Goal: Information Seeking & Learning: Learn about a topic

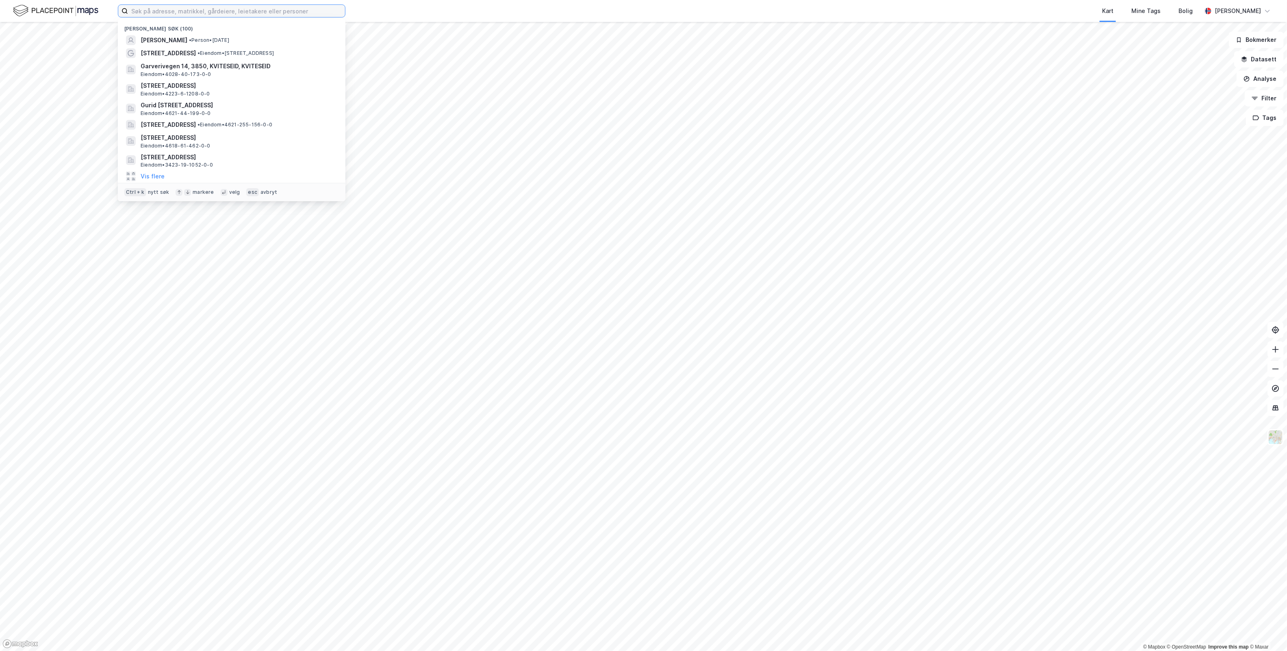
click at [287, 11] on input at bounding box center [236, 11] width 217 height 12
paste input "Markveien 1"
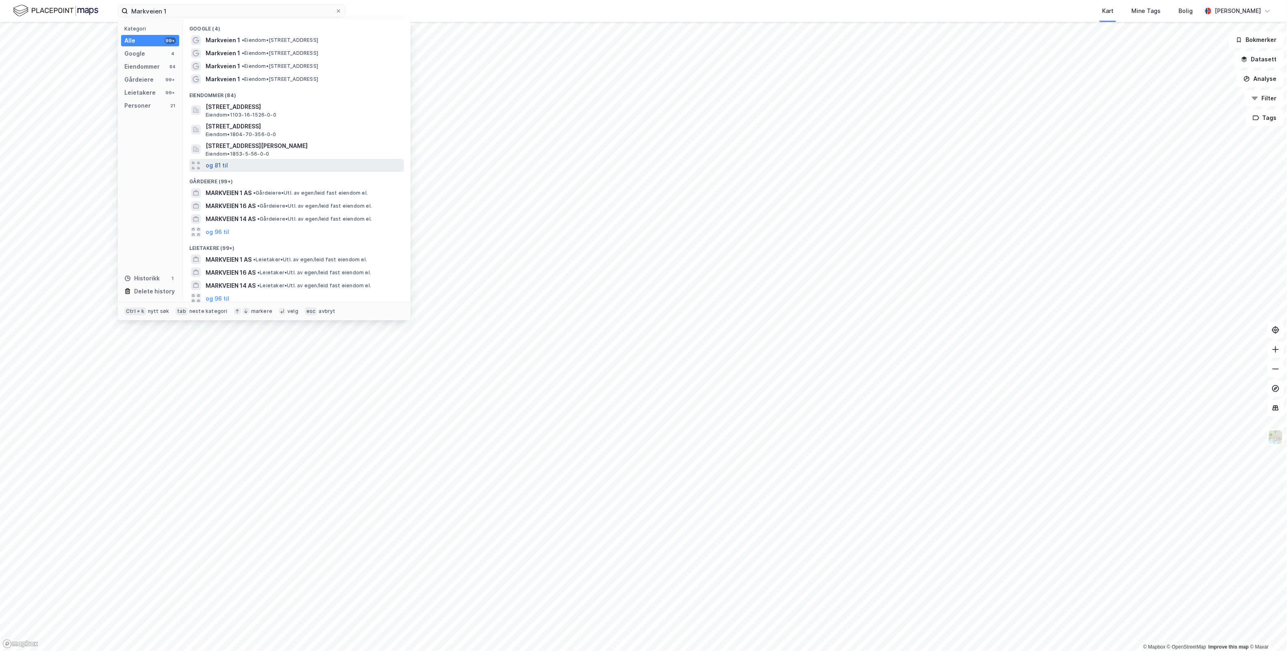
click at [217, 164] on button "og 81 til" at bounding box center [217, 166] width 22 height 10
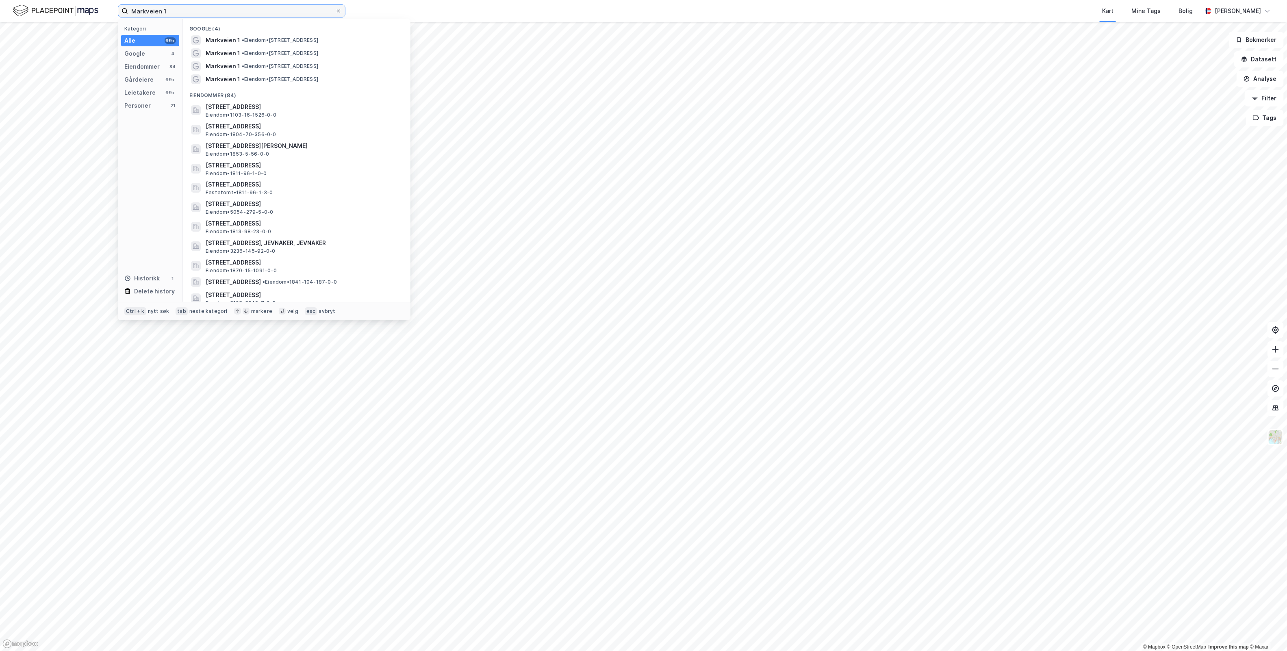
click at [224, 7] on input "Markveien 1" at bounding box center [231, 11] width 207 height 12
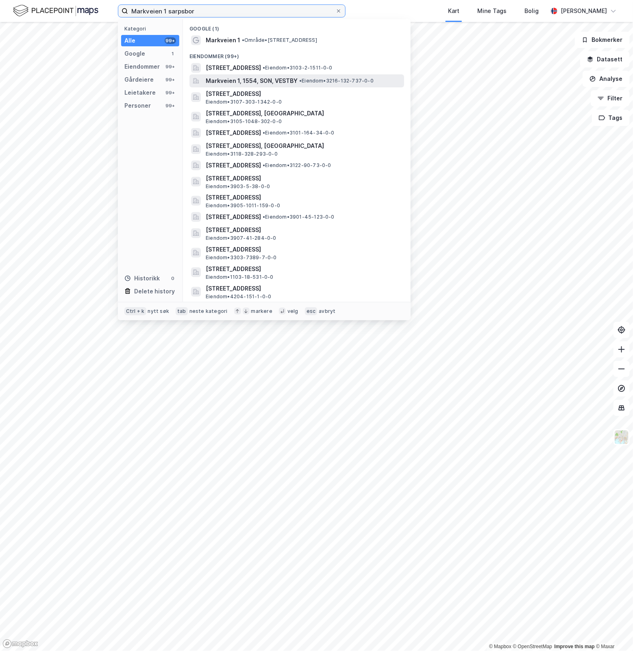
type input "Markveien 1 sarpsborg"
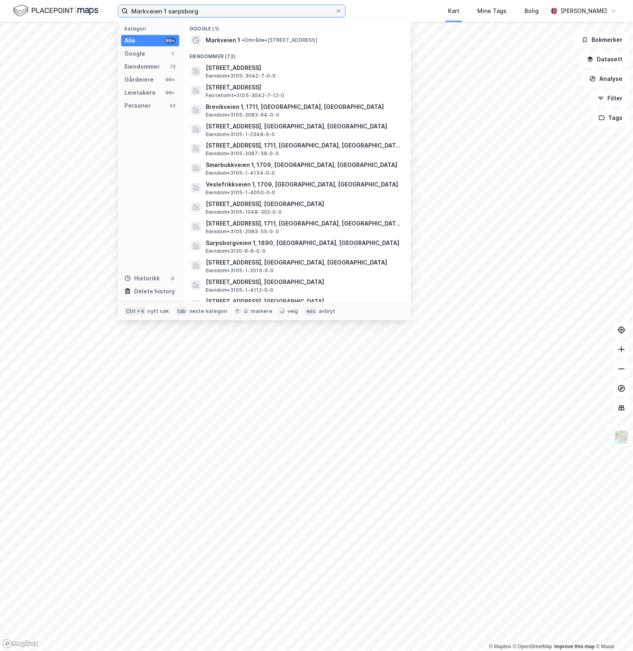
drag, startPoint x: 226, startPoint y: 13, endPoint x: -72, endPoint y: 22, distance: 298.5
click at [0, 22] on html "Markveien 1 sarpsborg Kategori Alle 99+ Google 1 Eiendommer 72 Gårdeiere 99+ Le…" at bounding box center [316, 325] width 633 height 651
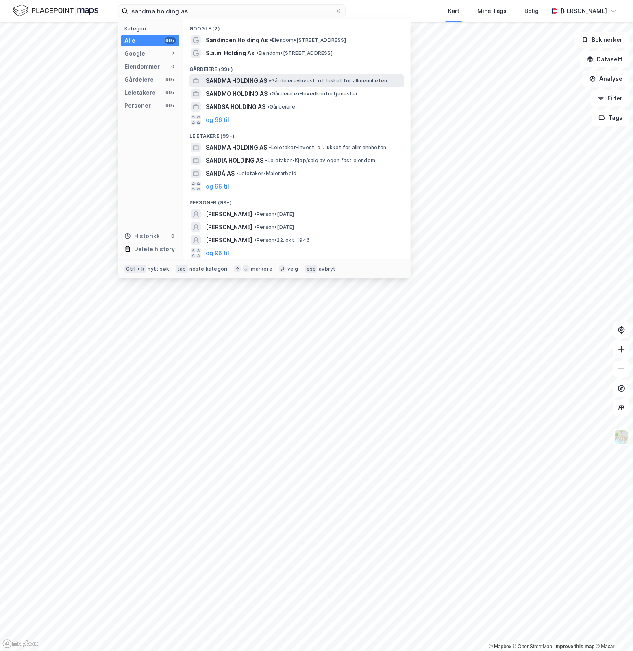
click at [289, 74] on div "SANDMA HOLDING AS • Gårdeiere • Invest. o.l. lukket for allmennheten" at bounding box center [296, 80] width 215 height 13
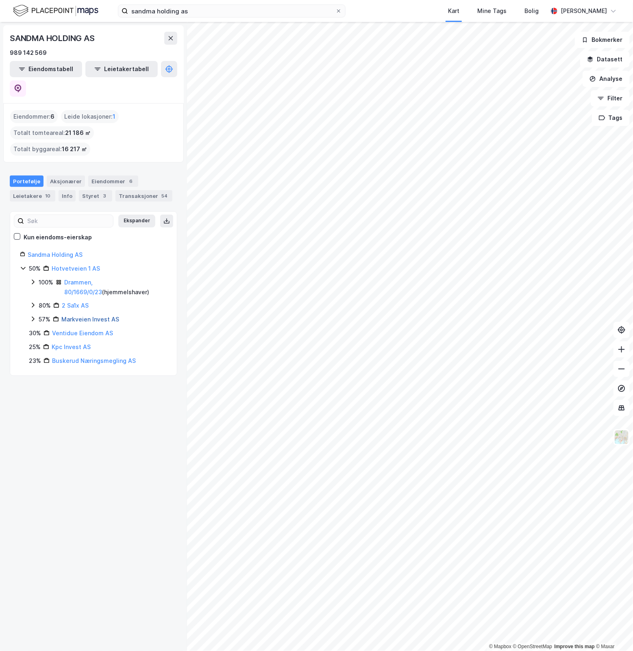
click at [98, 316] on link "Markveien Invest AS" at bounding box center [90, 319] width 58 height 7
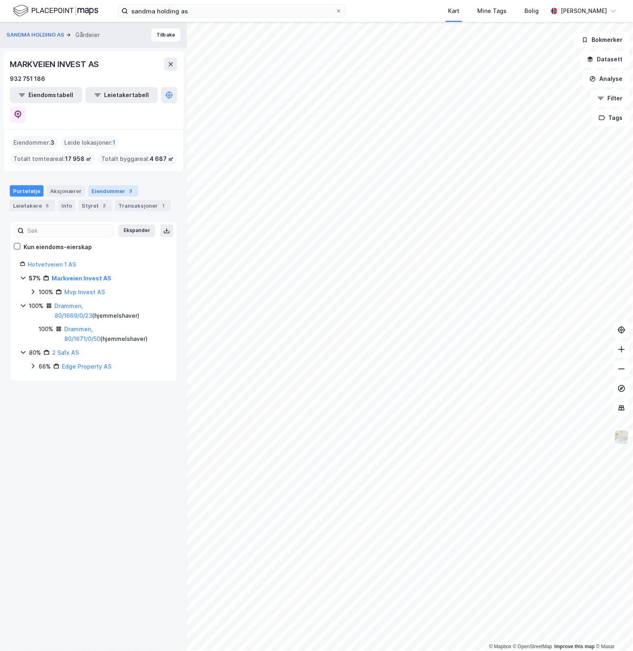
click at [96, 185] on div "Eiendommer 3" at bounding box center [113, 190] width 50 height 11
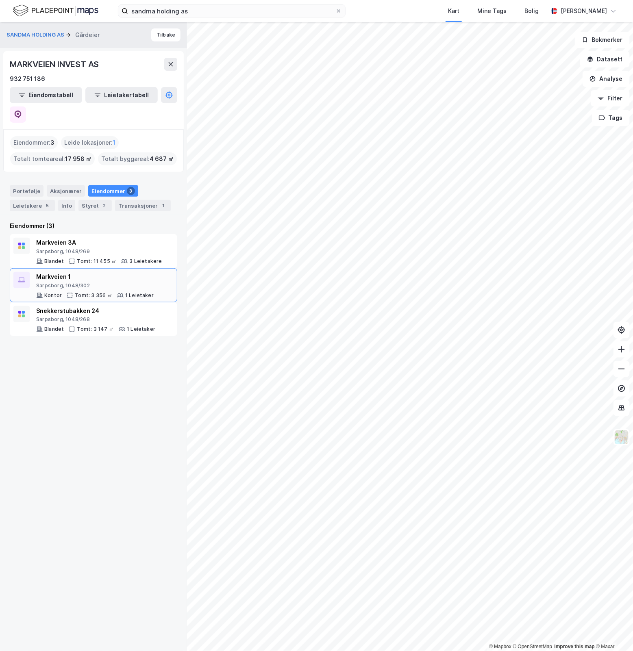
click at [139, 272] on div "Markveien 1" at bounding box center [94, 277] width 117 height 10
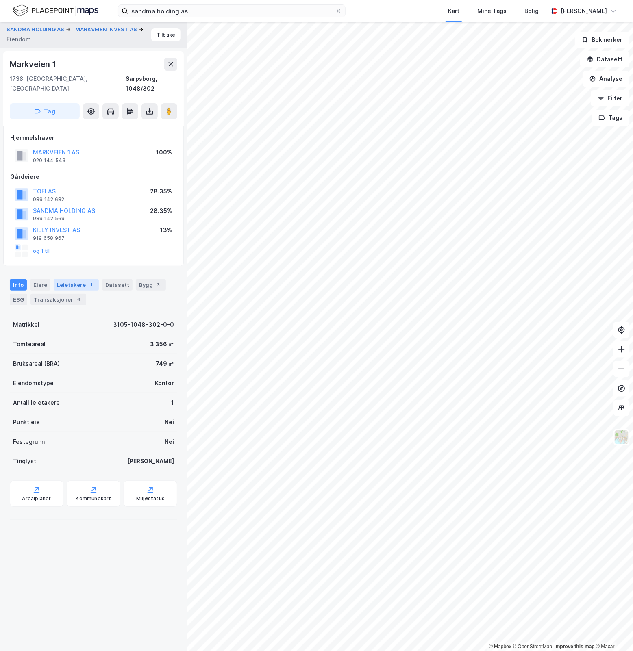
click at [76, 279] on div "Leietakere 1" at bounding box center [76, 284] width 45 height 11
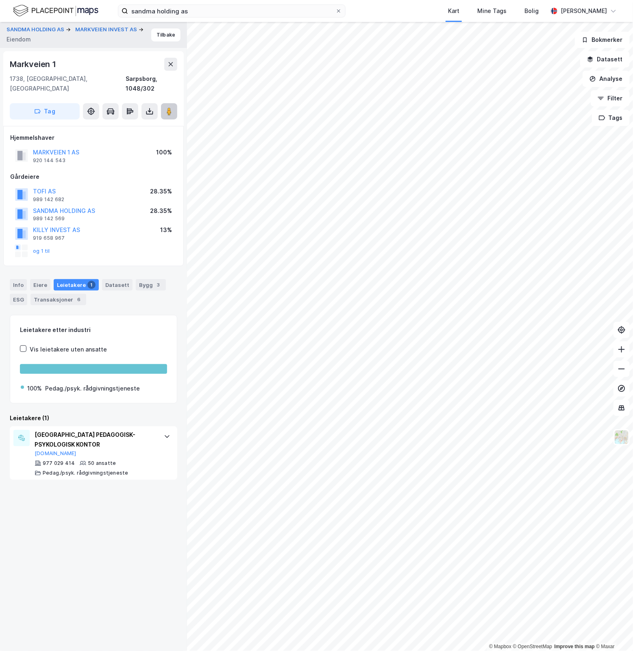
click at [172, 107] on icon at bounding box center [169, 111] width 8 height 8
click at [24, 583] on div "SANDMA HOLDING AS MARKVEIEN INVEST AS [PERSON_NAME] 1 1738, [GEOGRAPHIC_DATA], …" at bounding box center [93, 336] width 187 height 629
click at [148, 465] on div "[GEOGRAPHIC_DATA] PEDAGOGISK-PSYKOLOGISK KONTOR [DOMAIN_NAME] 977 029 414 50 an…" at bounding box center [93, 453] width 167 height 54
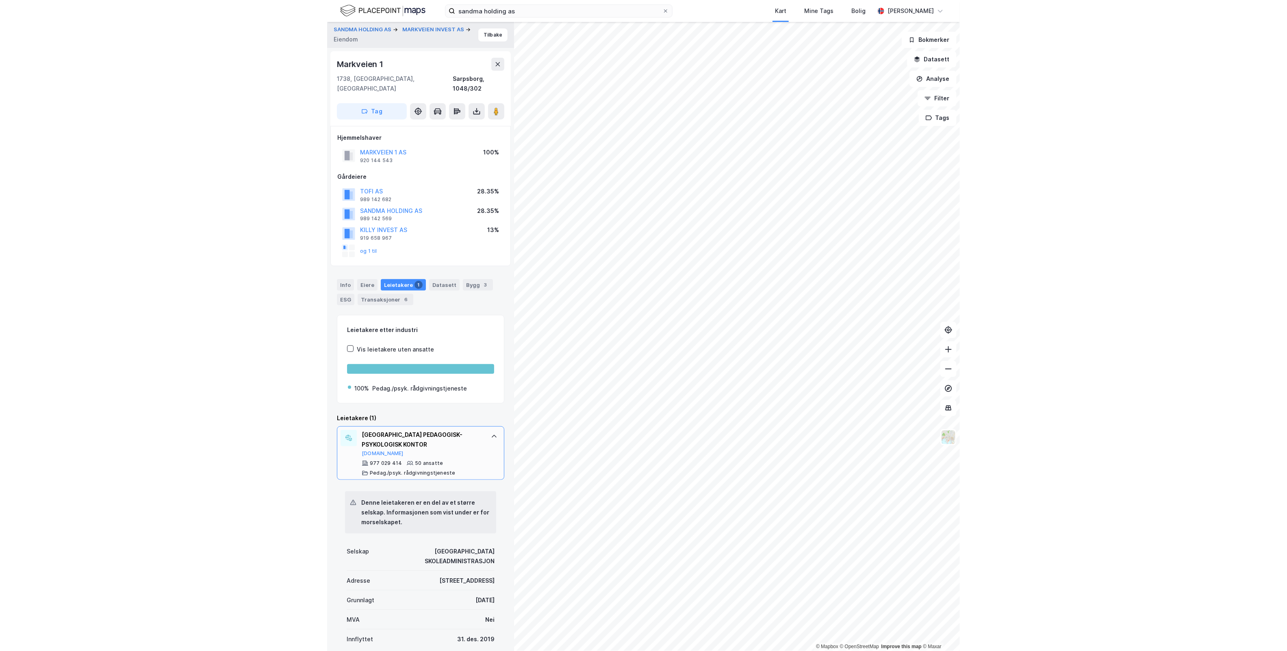
scroll to position [141, 0]
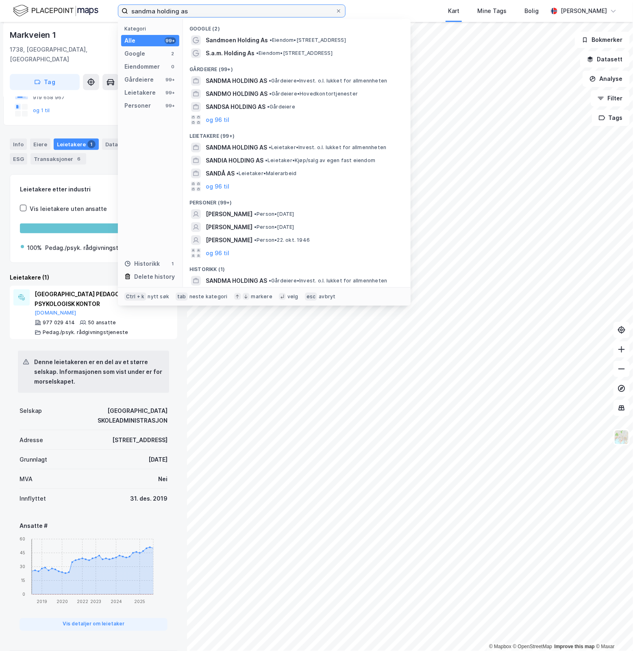
drag, startPoint x: 263, startPoint y: 11, endPoint x: -43, endPoint y: 6, distance: 306.9
click at [0, 6] on html "sandma holding as Kategori Alle 99+ Google 2 Eiendommer 0 Gårdeiere 99+ Leietak…" at bounding box center [316, 325] width 633 height 651
paste input "Aktivitetsvegen 3"
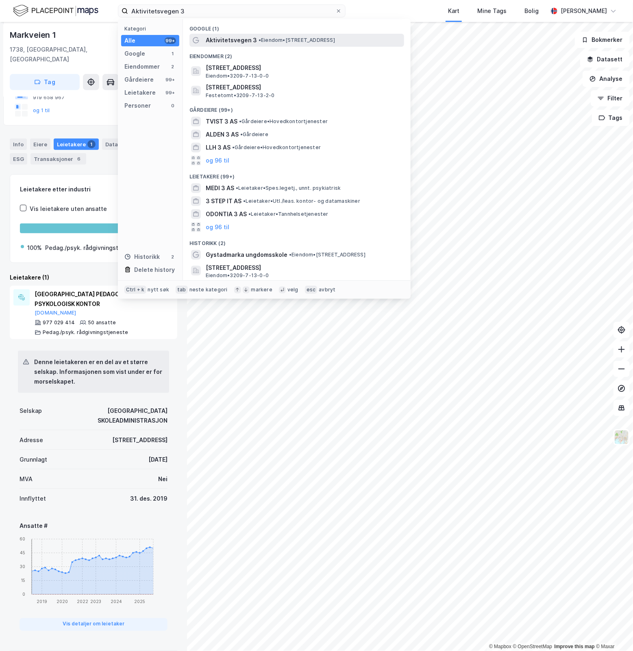
click at [335, 43] on span "• Eiendom • [STREET_ADDRESS]" at bounding box center [297, 40] width 76 height 7
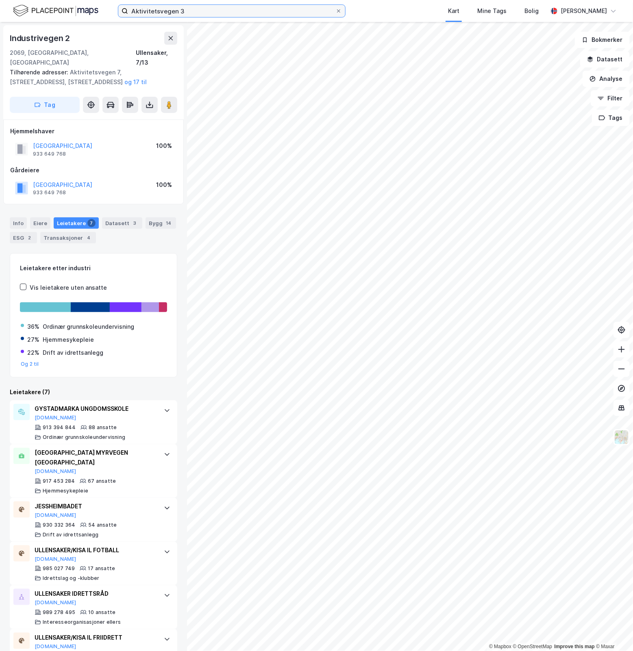
click at [252, 7] on input "Aktivitetsvegen 3" at bounding box center [231, 11] width 207 height 12
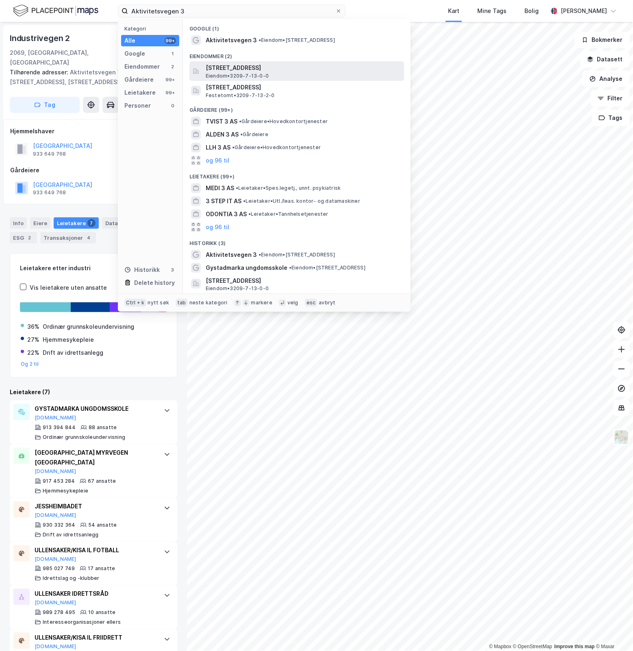
click at [283, 72] on div "[STREET_ADDRESS], [GEOGRAPHIC_DATA] • 3209-7-13-0-0" at bounding box center [304, 71] width 197 height 16
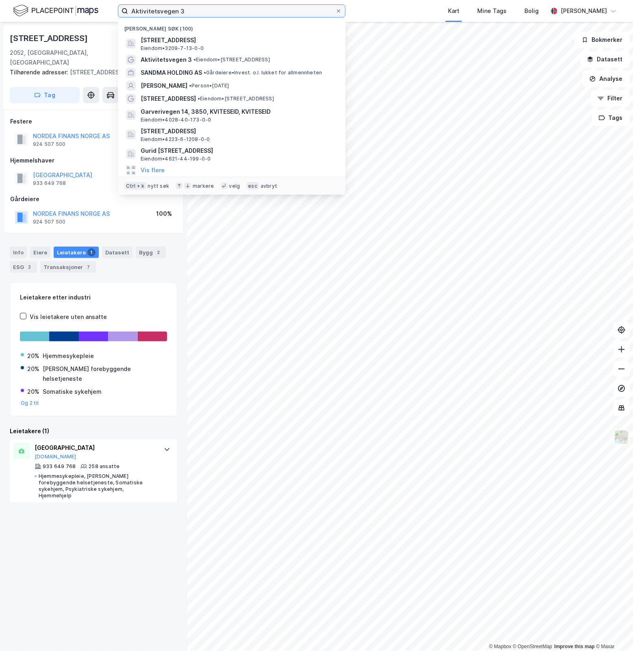
drag, startPoint x: 190, startPoint y: 11, endPoint x: 36, endPoint y: 26, distance: 155.2
click at [36, 25] on div "Aktivitetsvegen 3 Nylige søk (100) Aktivitetsvegen 3, 2069, [GEOGRAPHIC_DATA], …" at bounding box center [316, 325] width 633 height 651
paste input "[STREET_ADDRESS]"
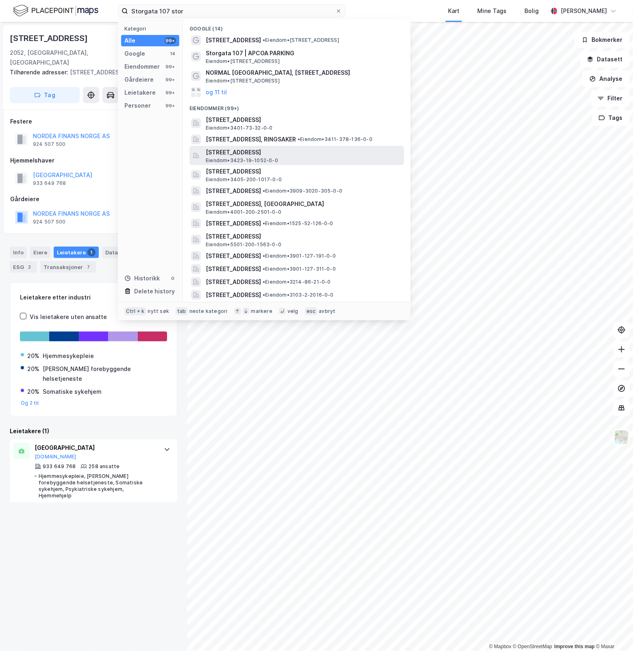
click at [330, 149] on span "[STREET_ADDRESS]" at bounding box center [303, 153] width 195 height 10
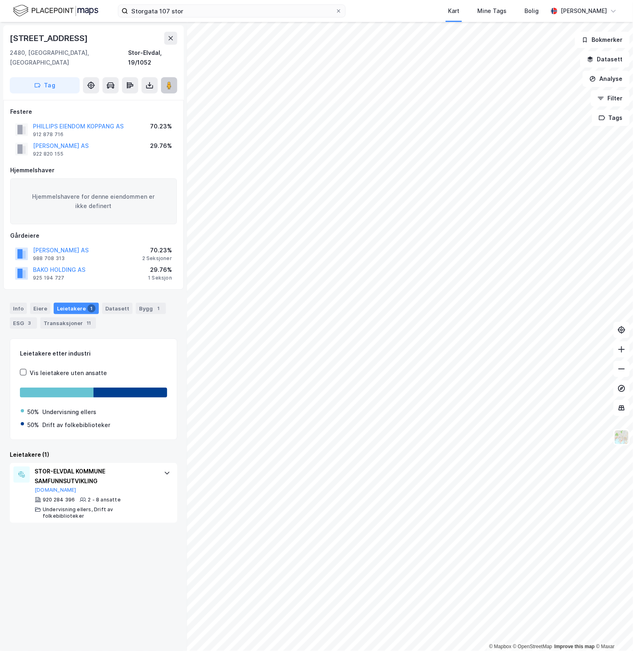
click at [172, 81] on icon at bounding box center [169, 85] width 8 height 8
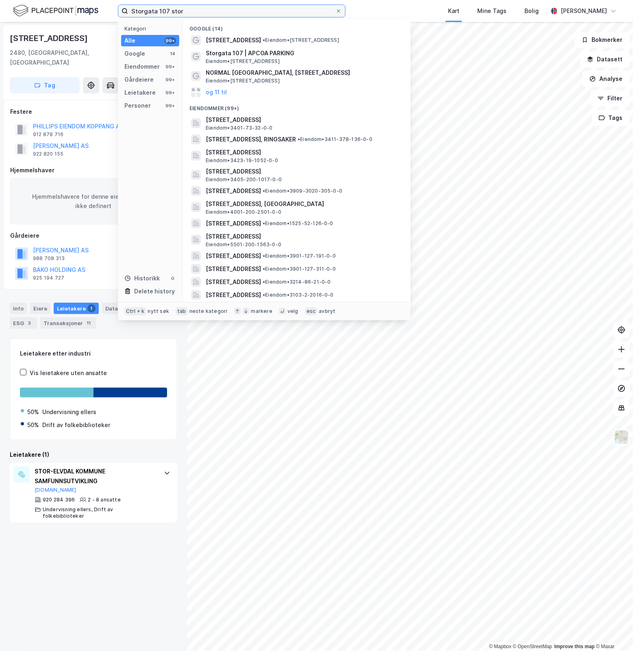
drag, startPoint x: 204, startPoint y: 9, endPoint x: -478, endPoint y: 7, distance: 682.1
click at [0, 7] on html "[STREET_ADDRESS] stor Kategori Alle 99+ Google 14 Eiendommer 99+ Gårdeiere 99+ …" at bounding box center [316, 325] width 633 height 651
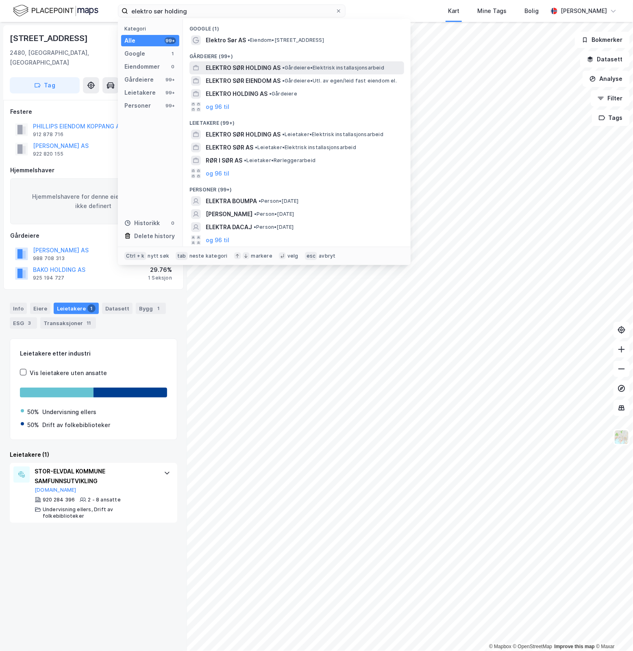
click at [272, 70] on span "ELEKTRO SØR HOLDING AS" at bounding box center [243, 68] width 75 height 10
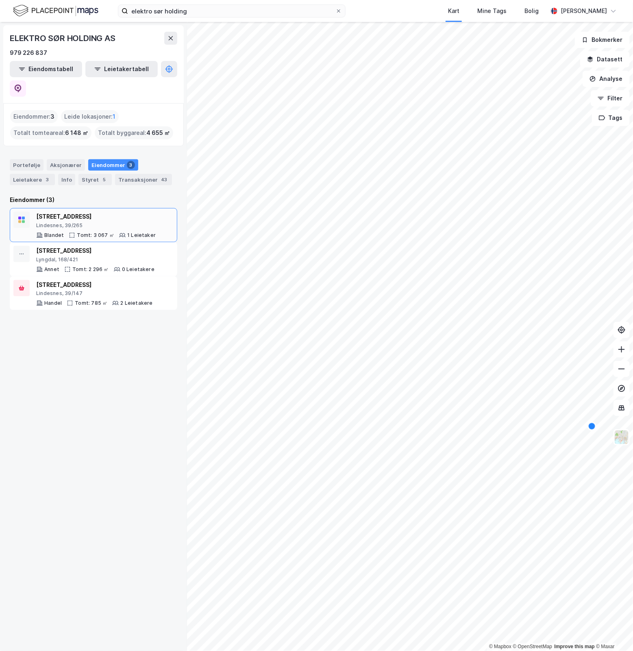
click at [97, 222] on div "Lindesnes, 39/265" at bounding box center [96, 225] width 120 height 7
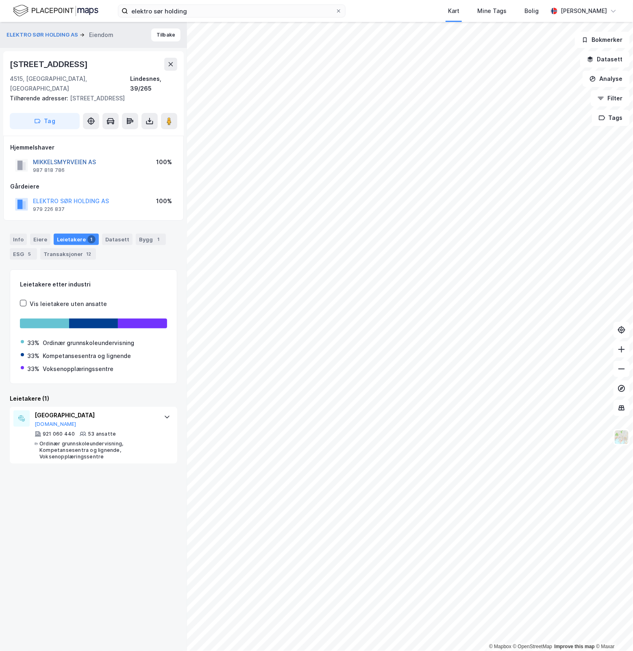
click at [0, 0] on button "MIKKELSMYRVEIEN AS" at bounding box center [0, 0] width 0 height 0
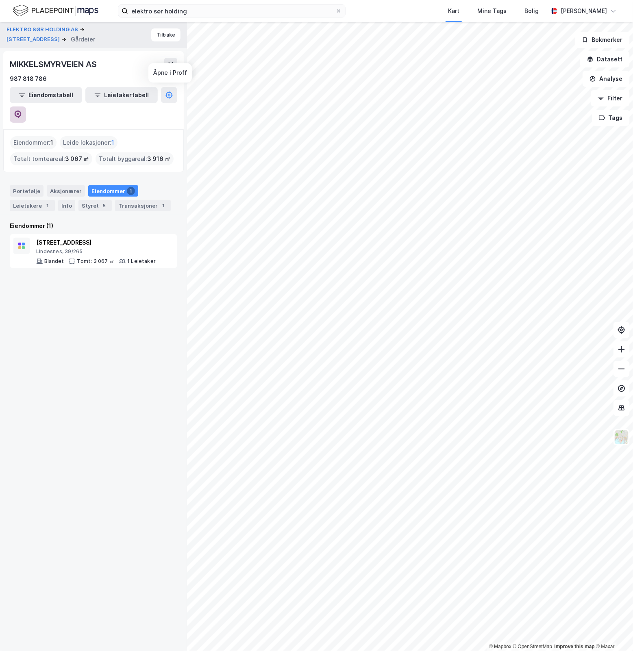
click at [26, 107] on button at bounding box center [18, 115] width 16 height 16
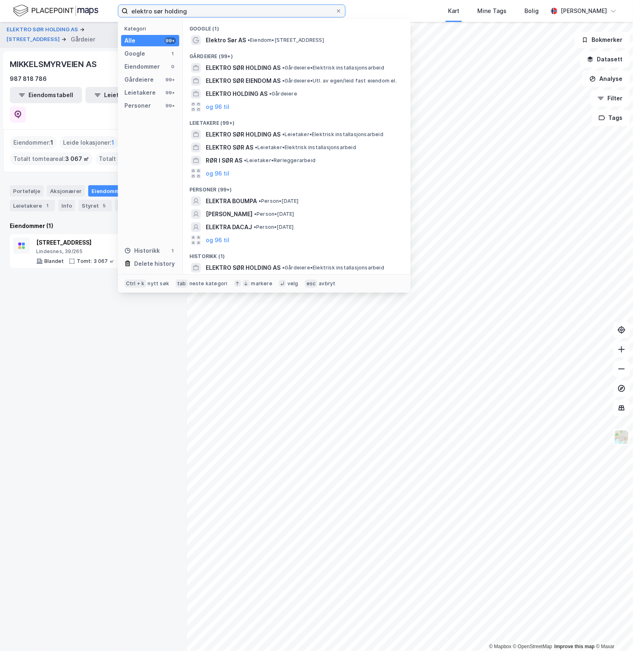
drag, startPoint x: 206, startPoint y: 11, endPoint x: -449, endPoint y: 152, distance: 670.2
click at [0, 152] on html "elektro sør holding Kategori Alle 99+ Google 1 Eiendommer 0 Gårdeiere 99+ Leiet…" at bounding box center [316, 325] width 633 height 651
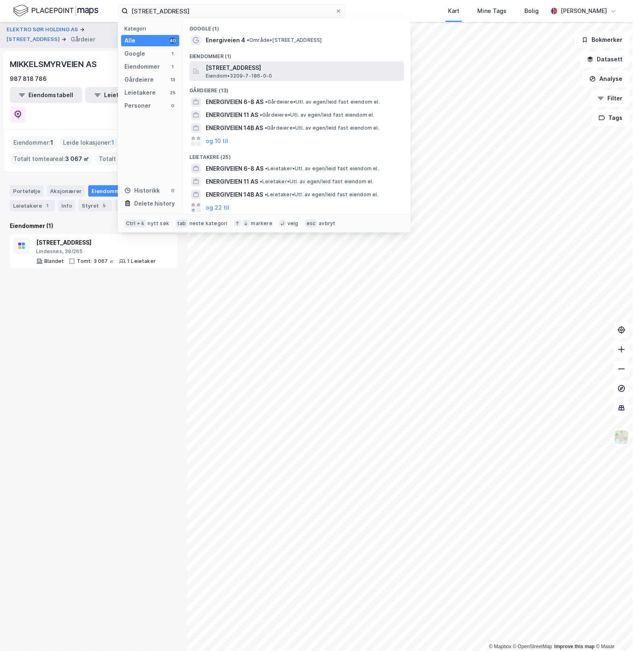
click at [316, 68] on span "[STREET_ADDRESS]" at bounding box center [303, 68] width 195 height 10
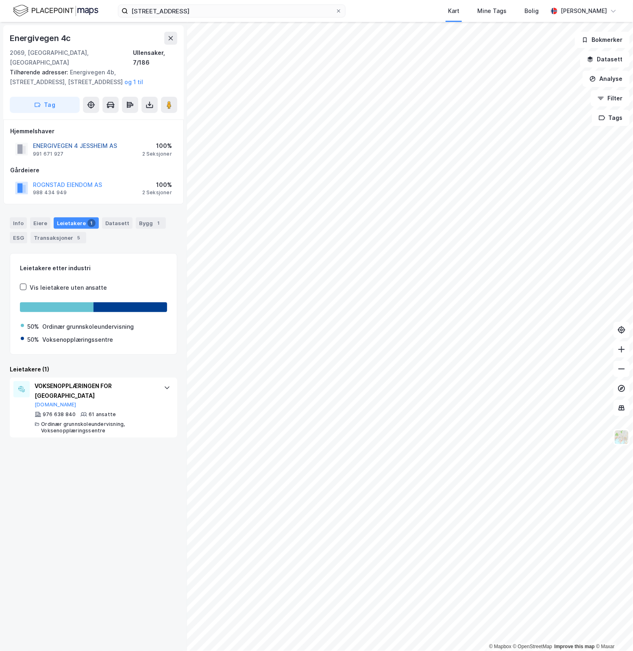
click at [0, 0] on button "ENERGIVEGEN 4 JESSHEIM AS" at bounding box center [0, 0] width 0 height 0
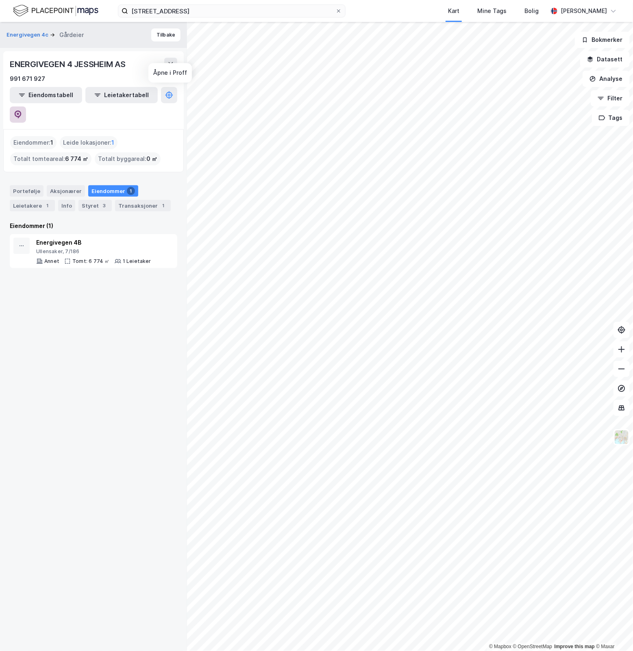
click at [26, 107] on button at bounding box center [18, 115] width 16 height 16
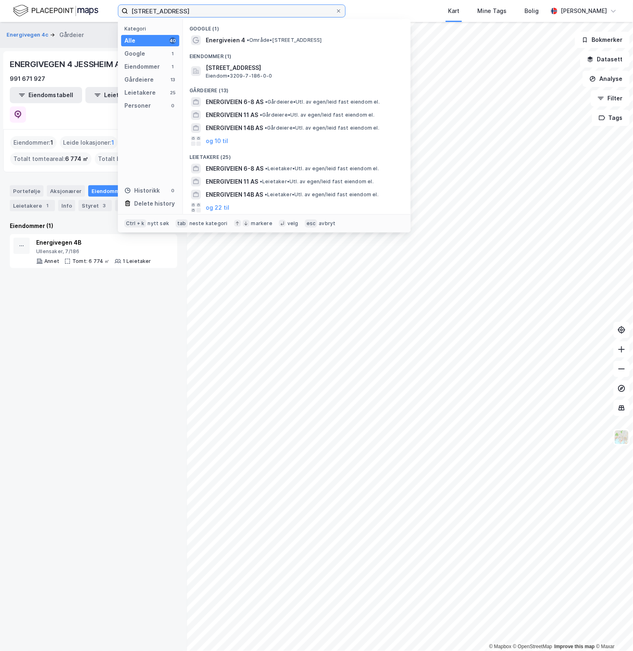
drag, startPoint x: 190, startPoint y: 10, endPoint x: -120, endPoint y: 9, distance: 309.4
click at [0, 9] on html "energiveien 4c Kategori Alle 40 Google 1 Eiendommer 1 Gårdeiere 13 Leietakere 2…" at bounding box center [316, 325] width 633 height 651
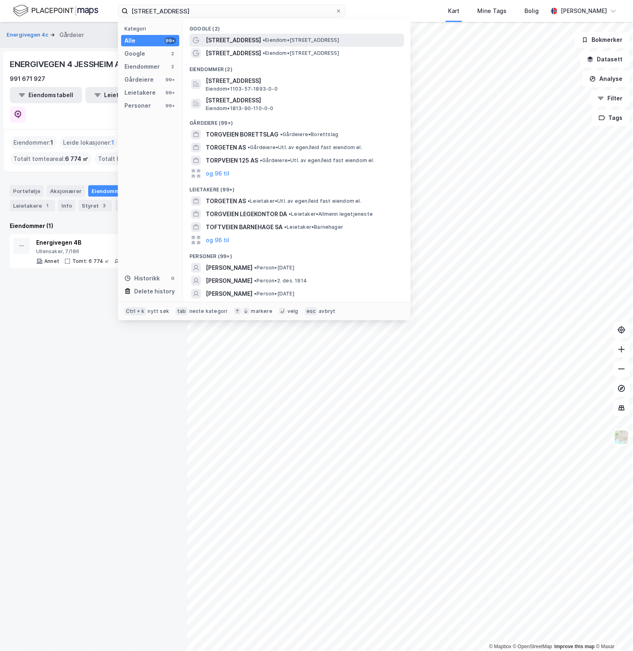
click at [335, 43] on span "• Eiendom • [STREET_ADDRESS]" at bounding box center [301, 40] width 76 height 7
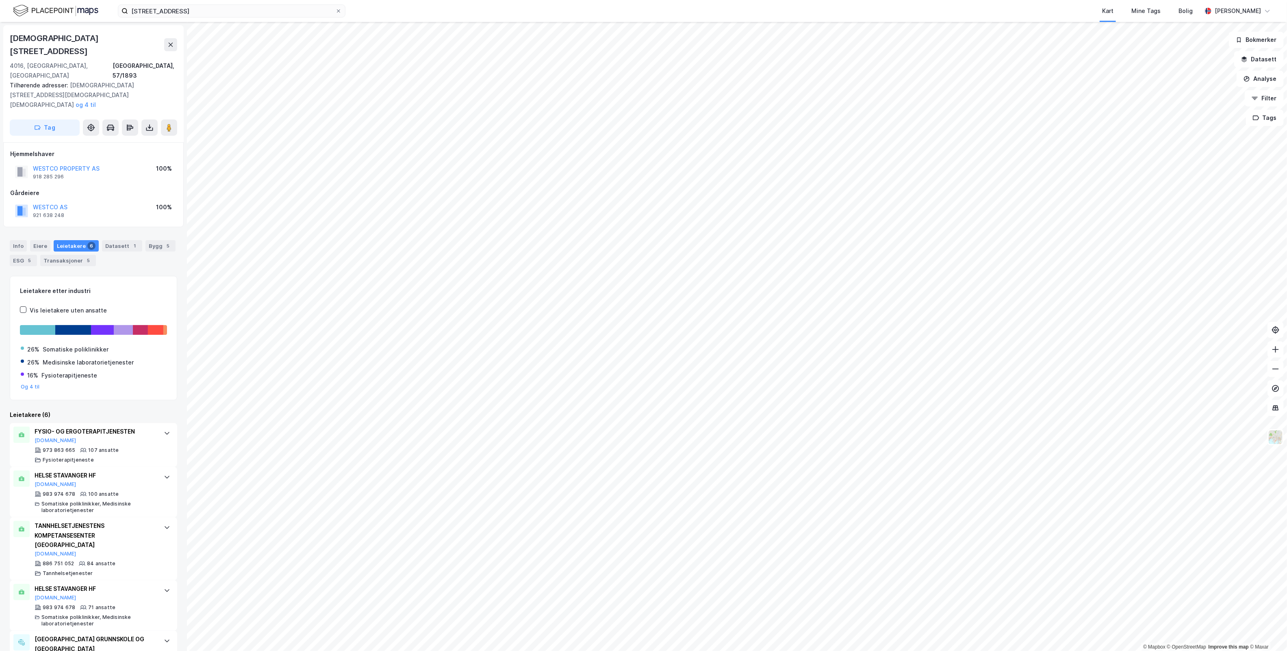
scroll to position [61, 0]
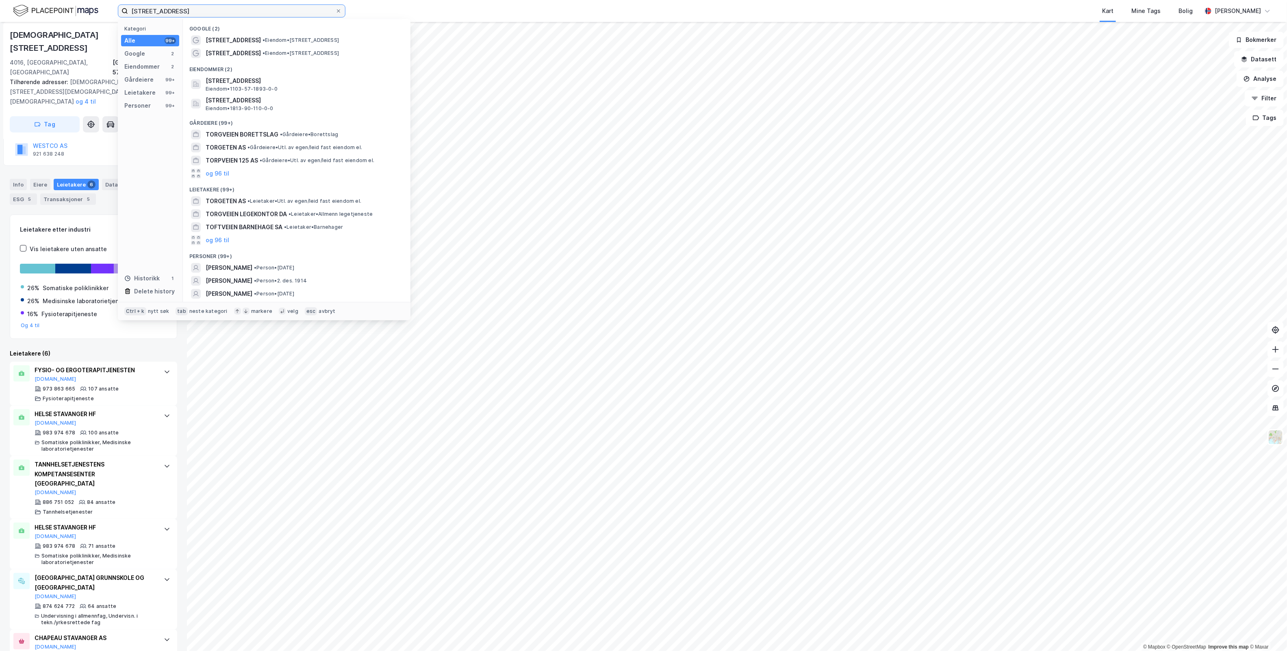
drag, startPoint x: 203, startPoint y: 9, endPoint x: -141, endPoint y: 23, distance: 345.0
click at [0, 23] on html "torgveien 29 Kategori Alle 99+ Google 2 Eiendommer 2 Gårdeiere 99+ Leietakere 9…" at bounding box center [643, 325] width 1287 height 651
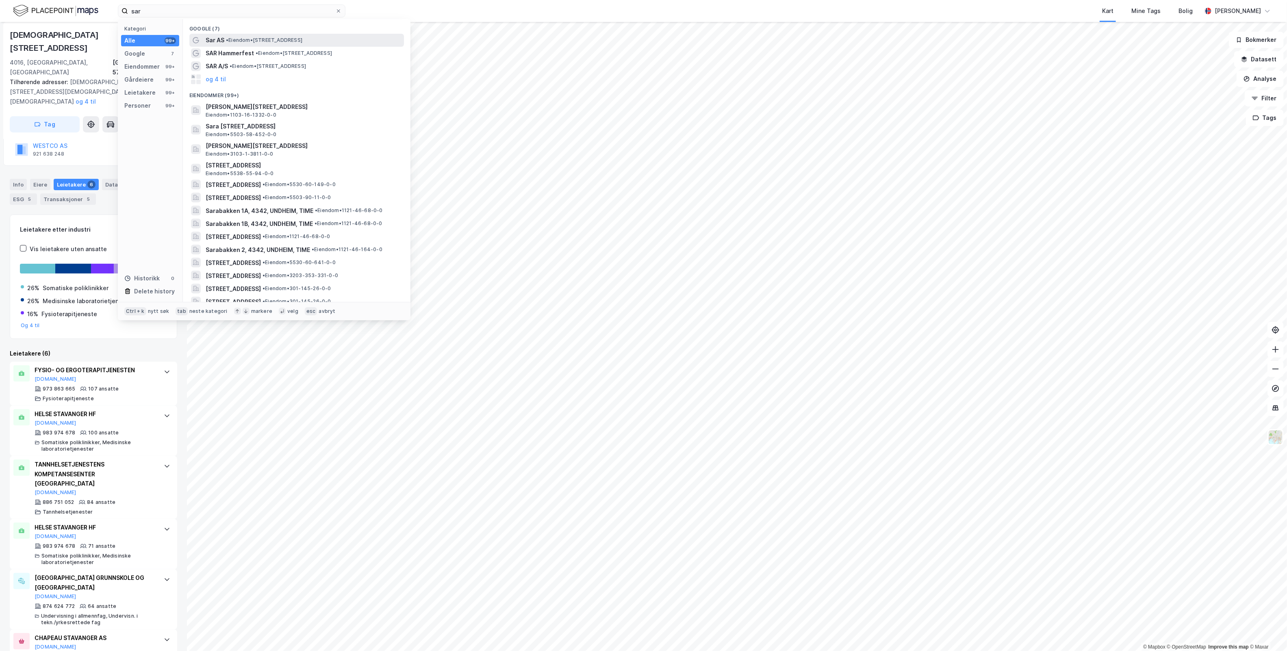
click at [259, 43] on div "Sar AS • Eiendom • [STREET_ADDRESS]" at bounding box center [304, 40] width 197 height 10
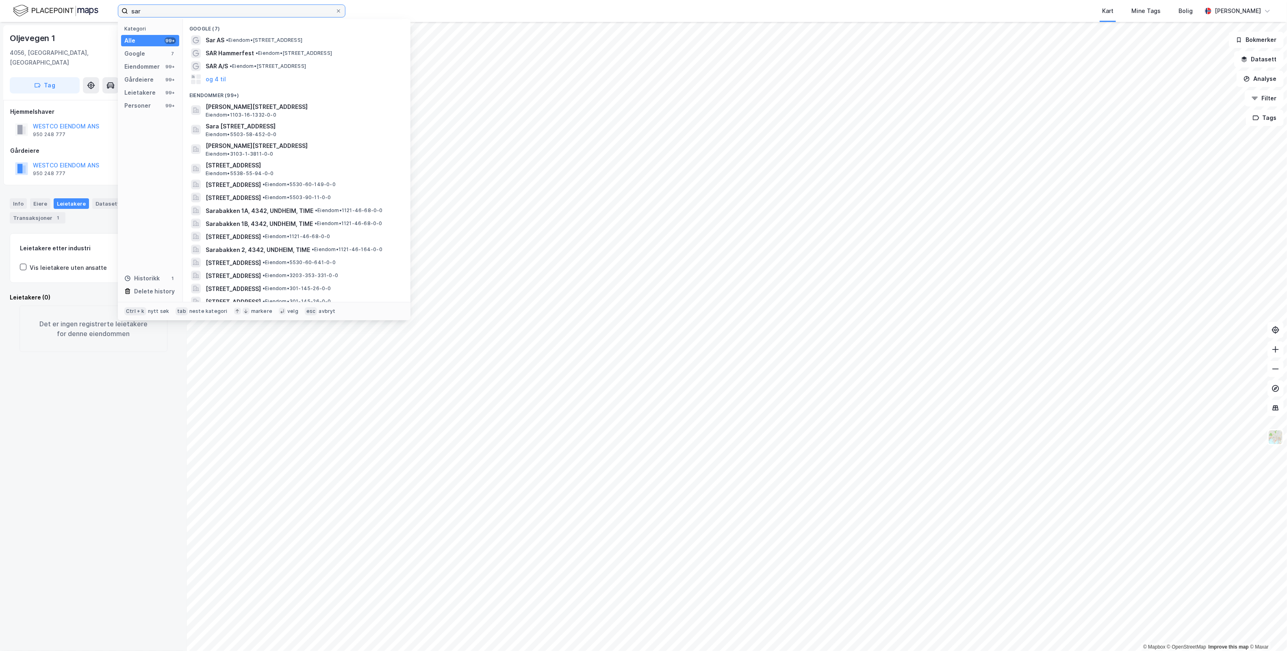
click at [192, 13] on input "sar" at bounding box center [231, 11] width 207 height 12
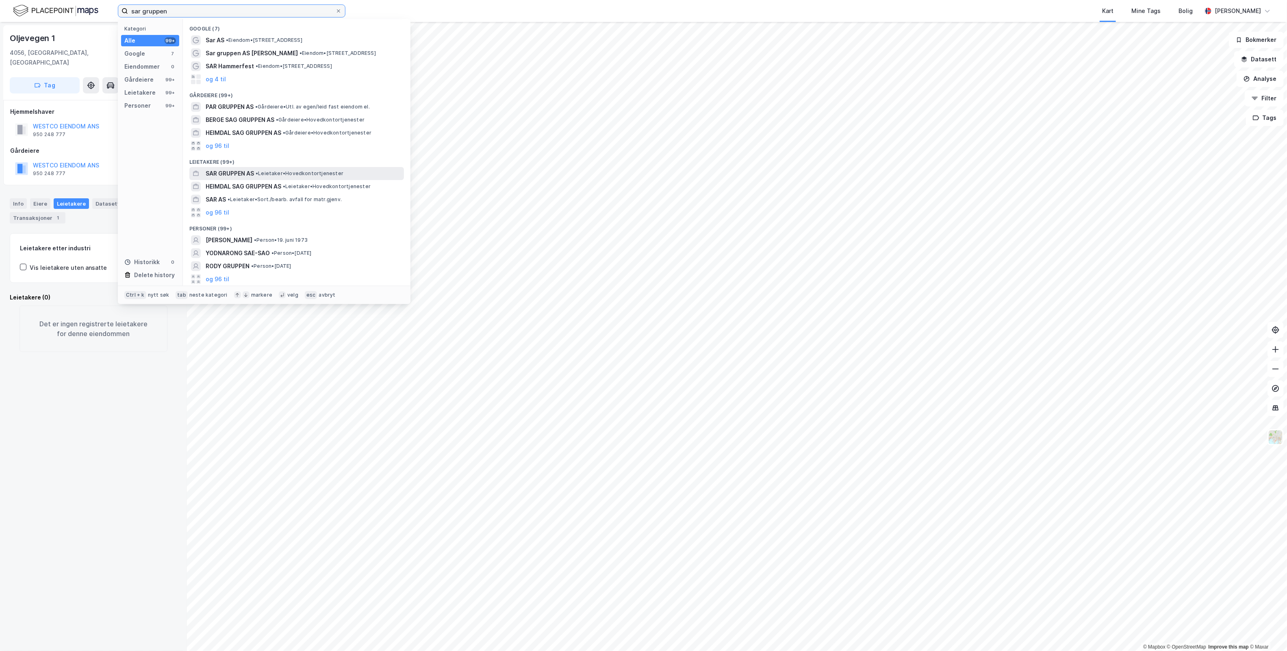
type input "sar gruppen"
click at [258, 174] on span "•" at bounding box center [257, 173] width 2 height 6
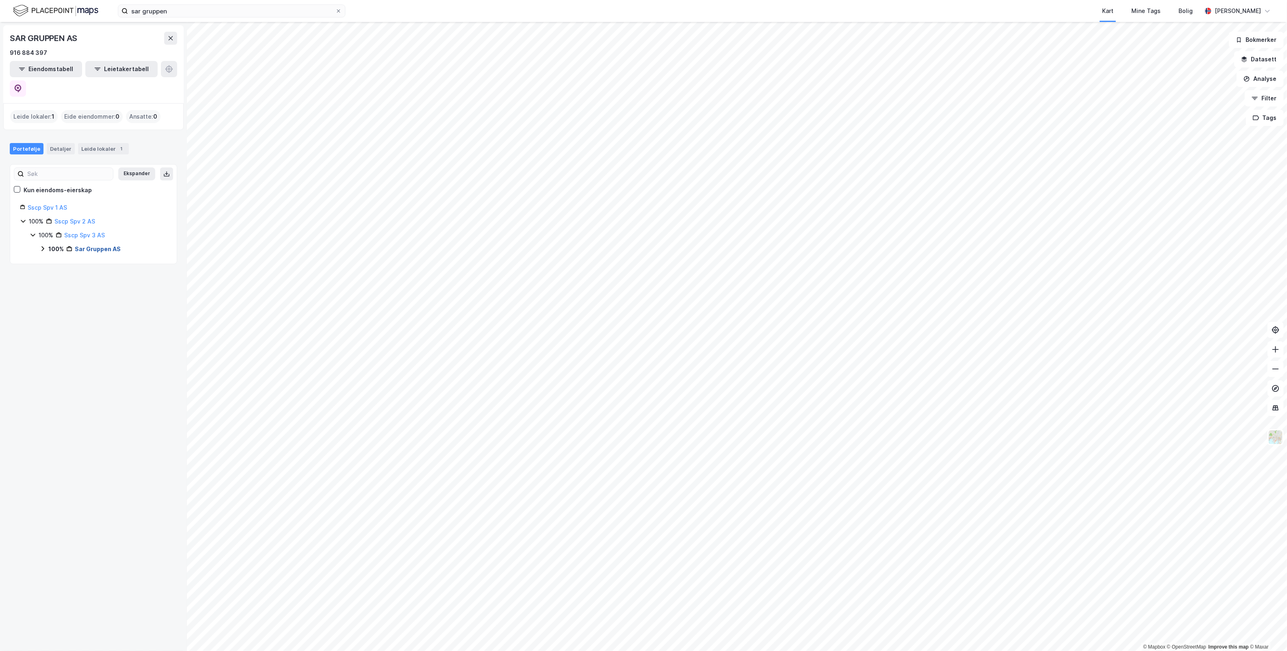
click at [100, 246] on link "Sar Gruppen AS" at bounding box center [98, 249] width 46 height 7
click at [86, 258] on div "Sar AS" at bounding box center [93, 263] width 18 height 10
click at [238, 5] on input "sar gruppen" at bounding box center [231, 11] width 207 height 12
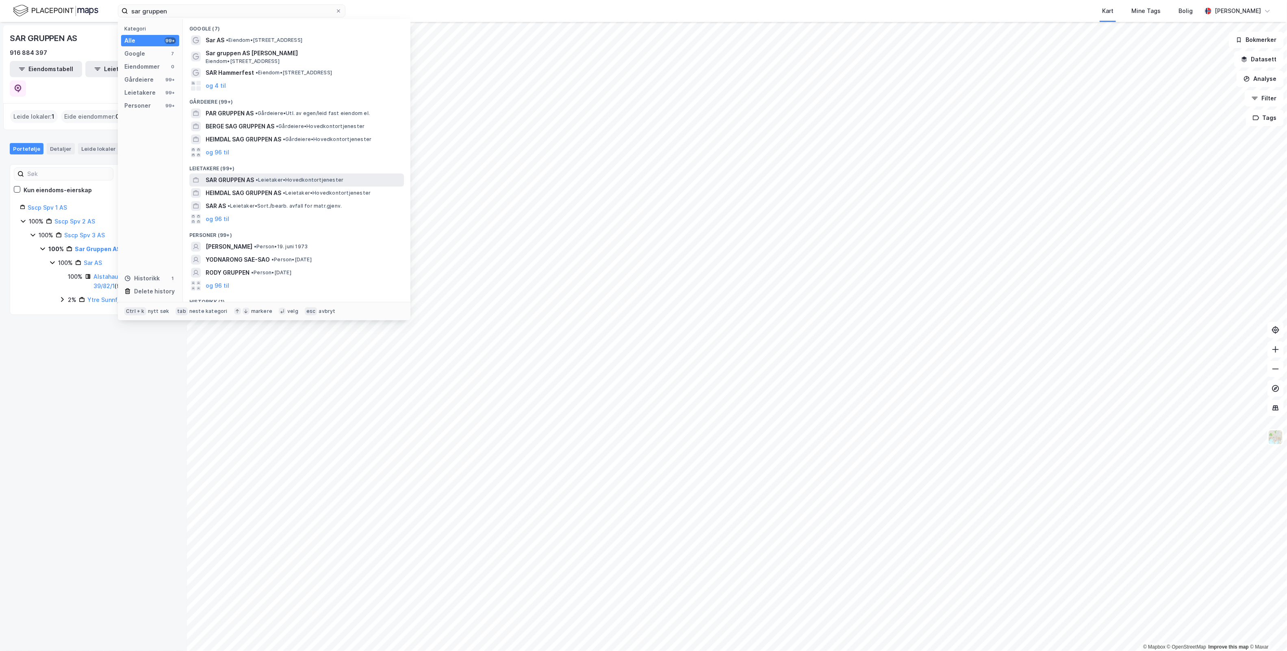
click at [271, 180] on span "• Leietaker • Hovedkontortjenester" at bounding box center [300, 180] width 88 height 7
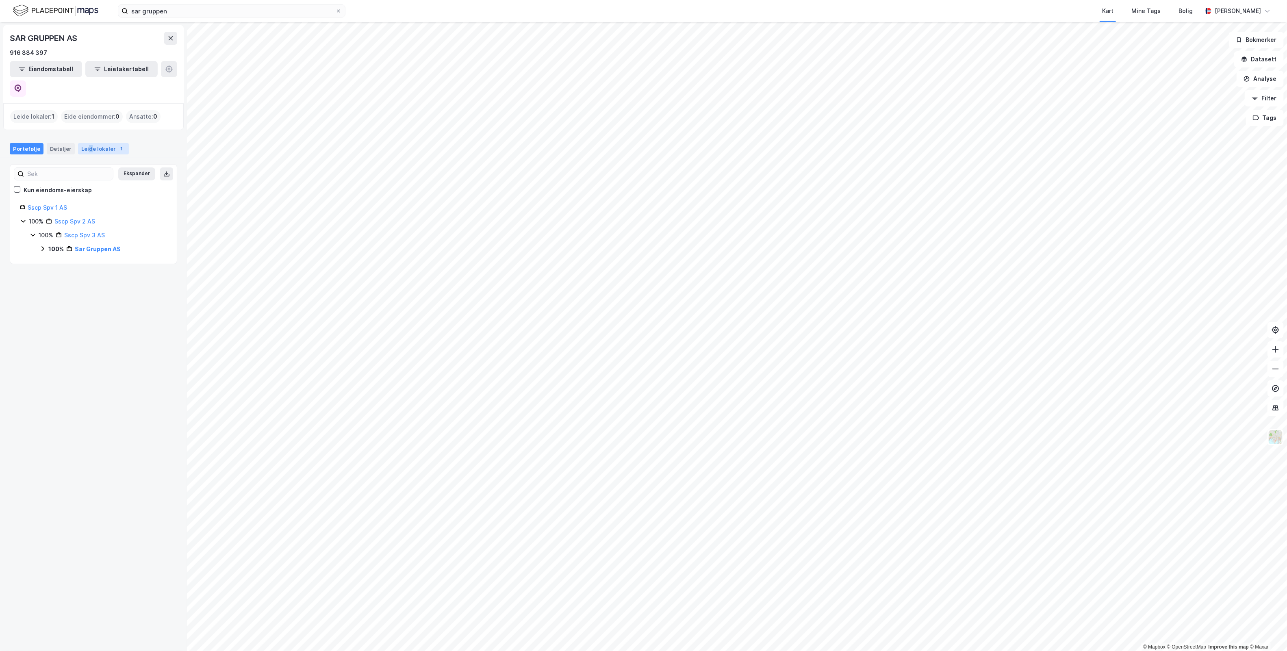
click at [89, 143] on div "Leide lokaler 1" at bounding box center [103, 148] width 51 height 11
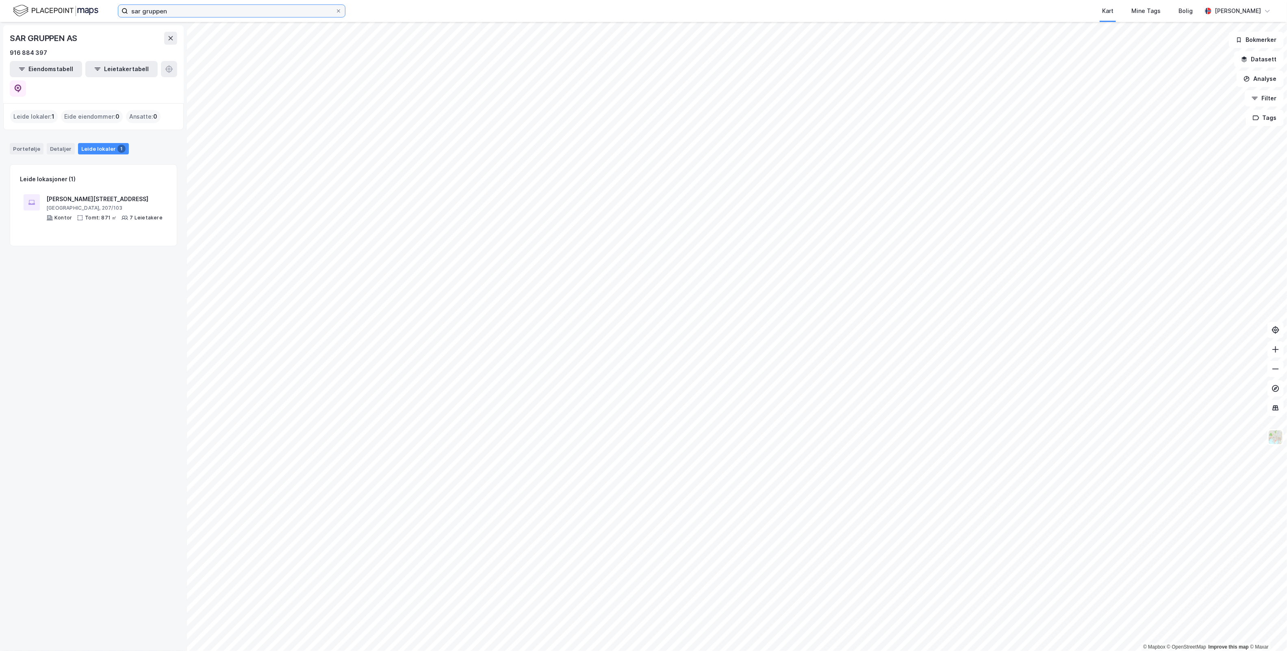
click at [204, 7] on input "sar gruppen" at bounding box center [231, 11] width 207 height 12
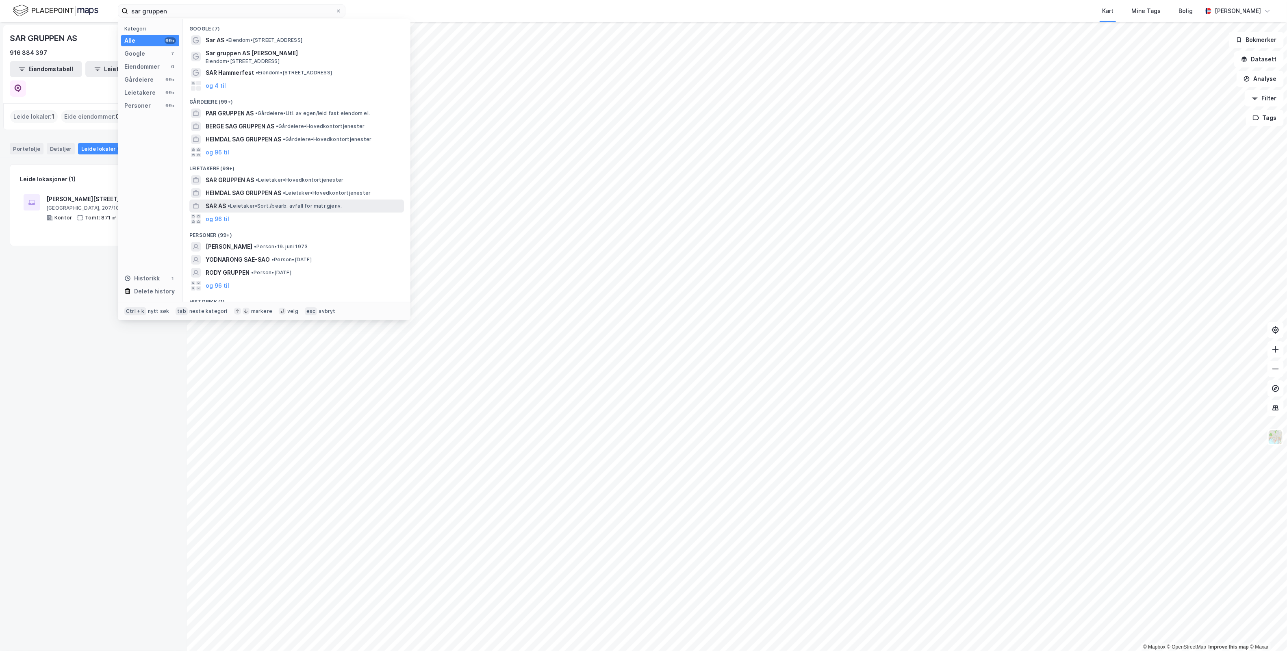
click at [286, 204] on span "• Leietaker • Sort./bearb. avfall for matr.gjenv." at bounding box center [285, 206] width 114 height 7
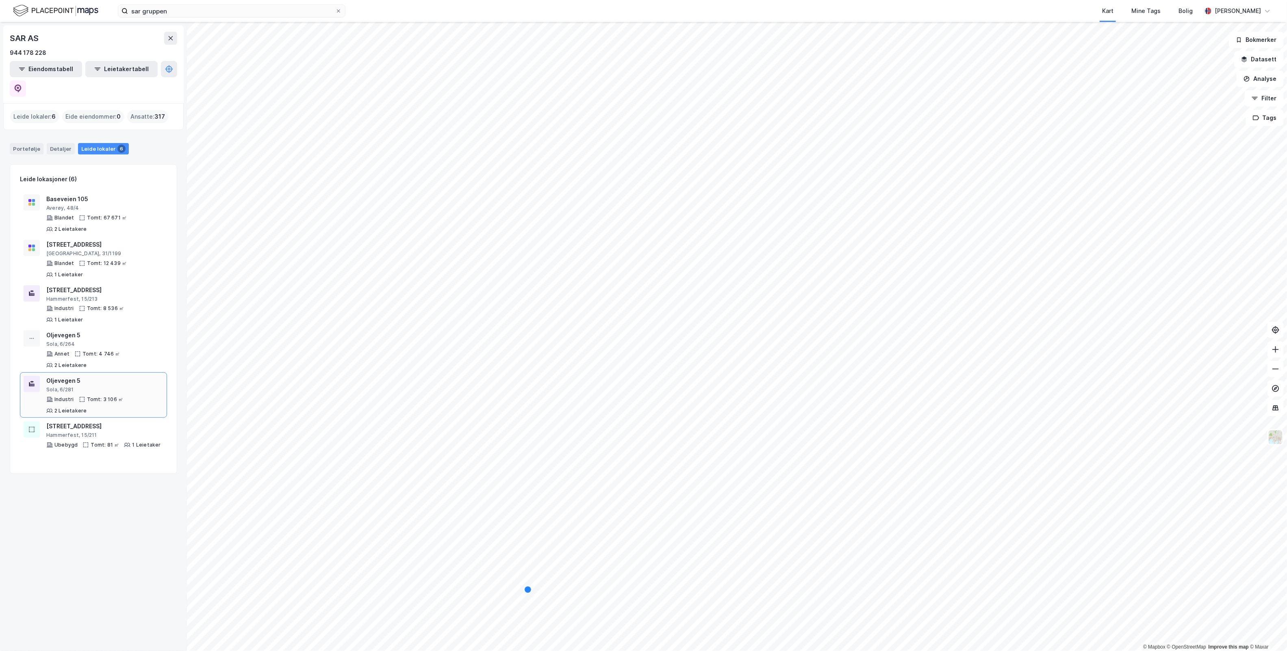
click at [119, 387] on div "Sola, 6/281" at bounding box center [104, 390] width 117 height 7
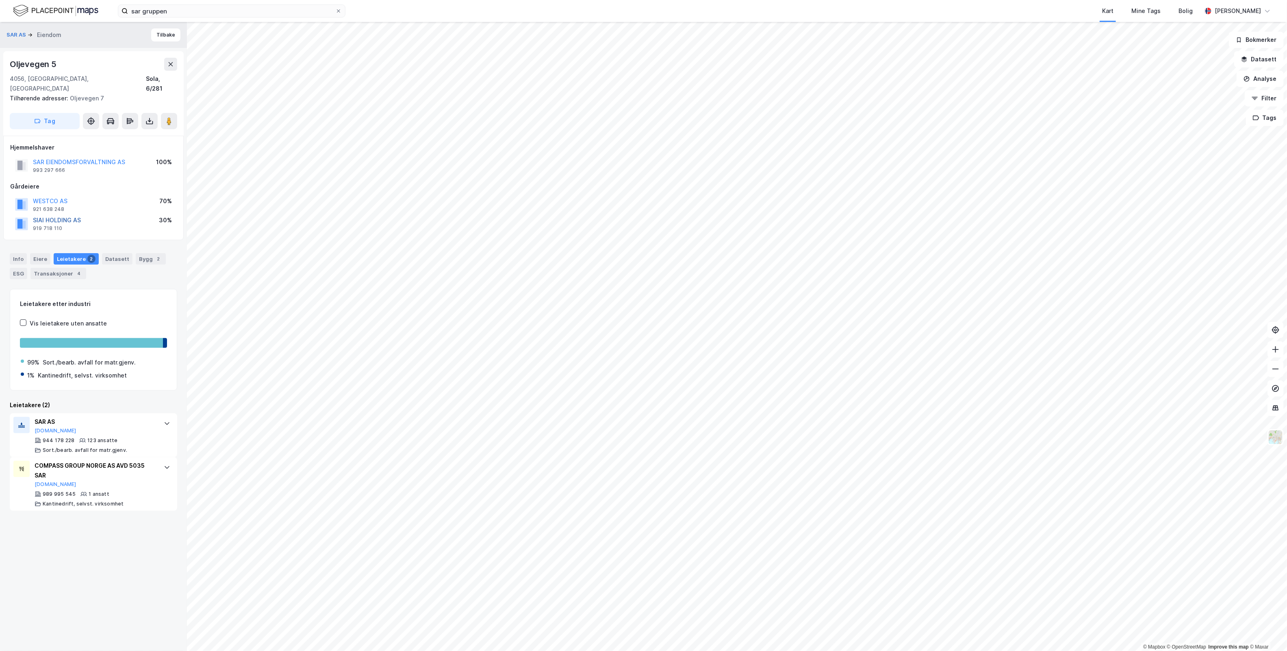
click at [0, 0] on button "SIAI HOLDING AS" at bounding box center [0, 0] width 0 height 0
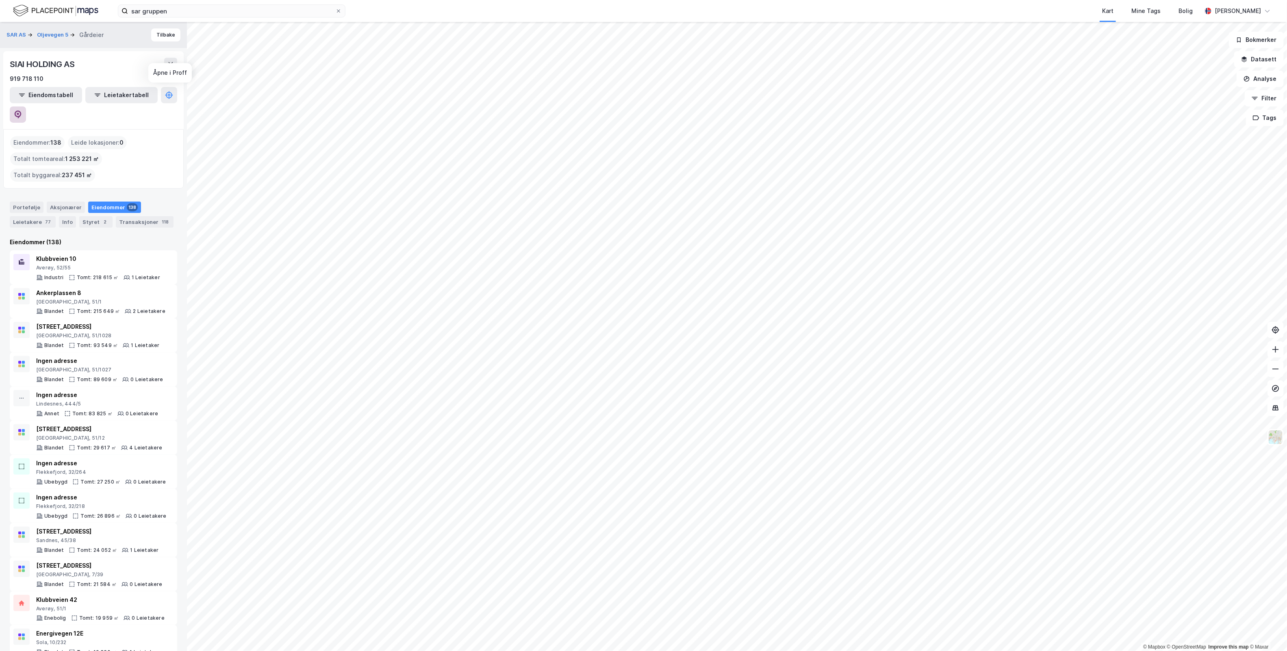
click at [22, 111] on icon at bounding box center [18, 115] width 8 height 8
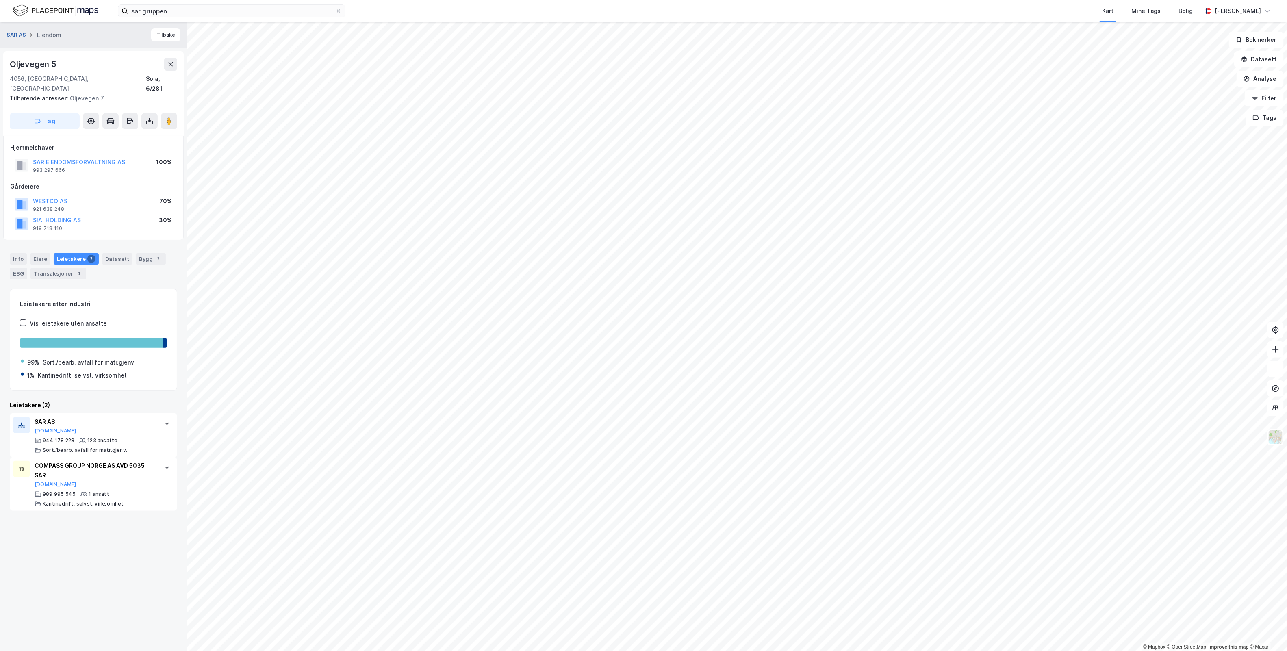
click at [22, 33] on button "SAR AS" at bounding box center [17, 35] width 21 height 8
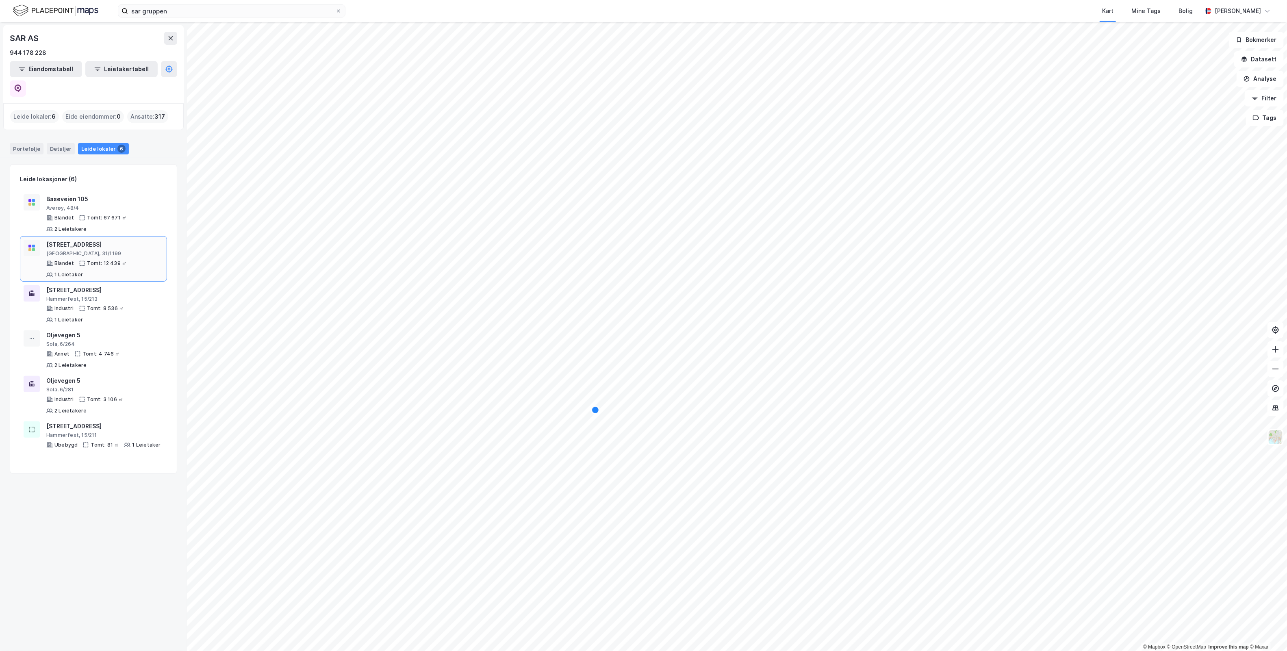
click at [122, 260] on div "Tomt: 12 439 ㎡" at bounding box center [107, 263] width 40 height 7
click at [111, 296] on div "Hammerfest, 15/213" at bounding box center [104, 299] width 117 height 7
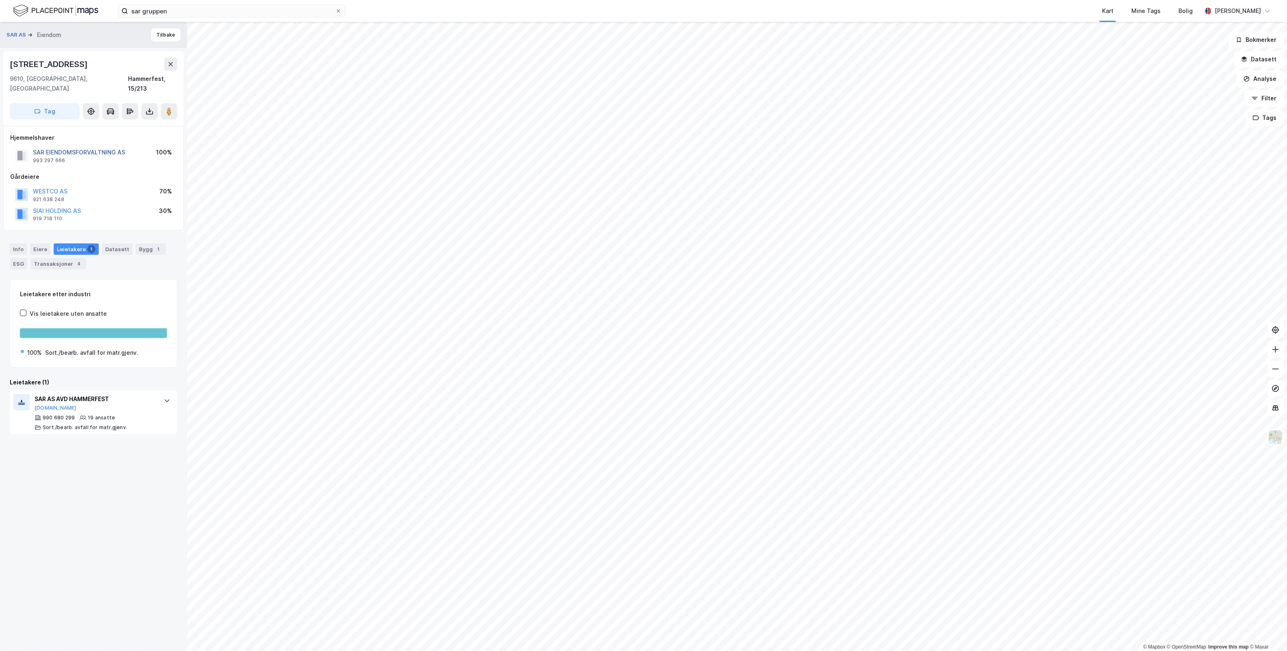
click at [0, 0] on button "SAR EIENDOMSFORVALTNING AS" at bounding box center [0, 0] width 0 height 0
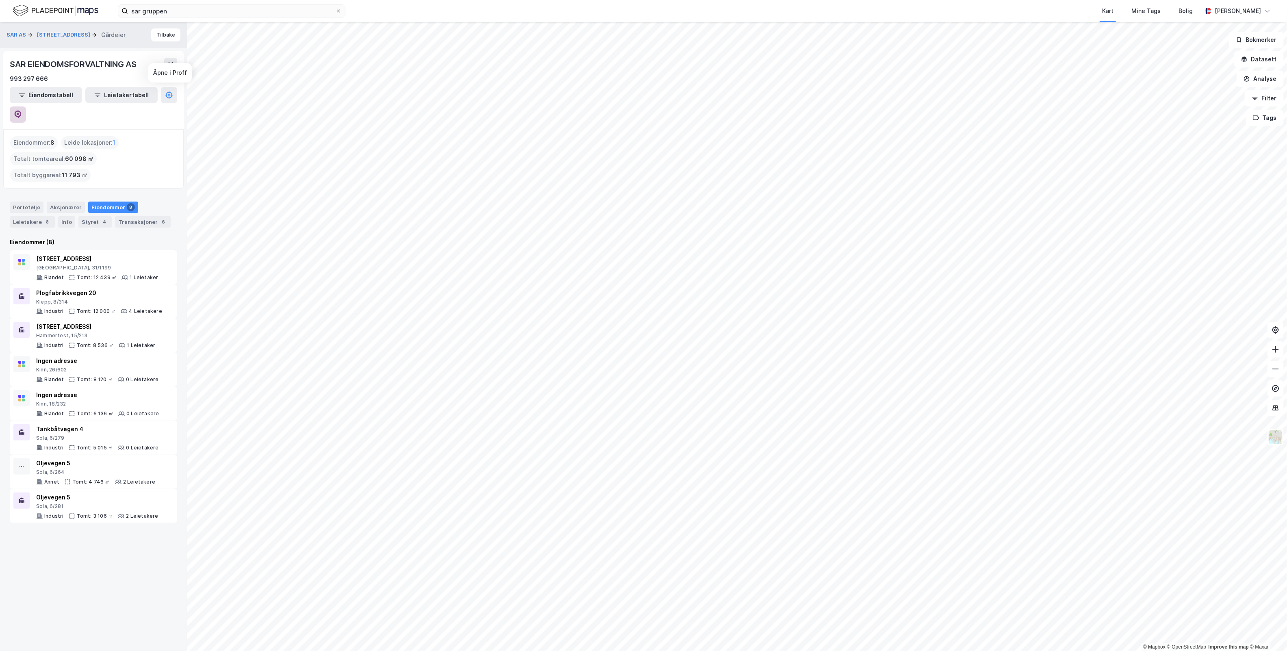
click at [22, 111] on icon at bounding box center [18, 115] width 8 height 8
